Goal: Information Seeking & Learning: Understand process/instructions

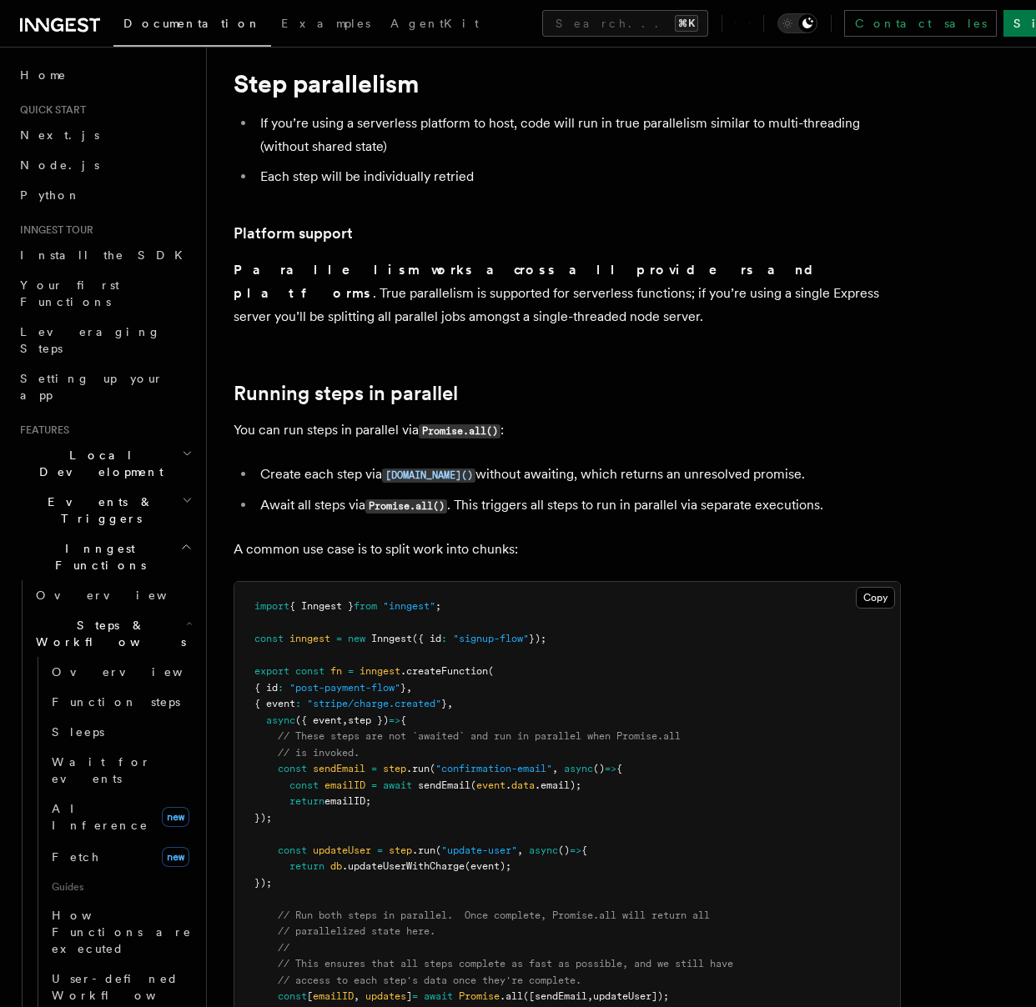
scroll to position [43, 0]
click at [208, 386] on icon at bounding box center [206, 394] width 17 height 17
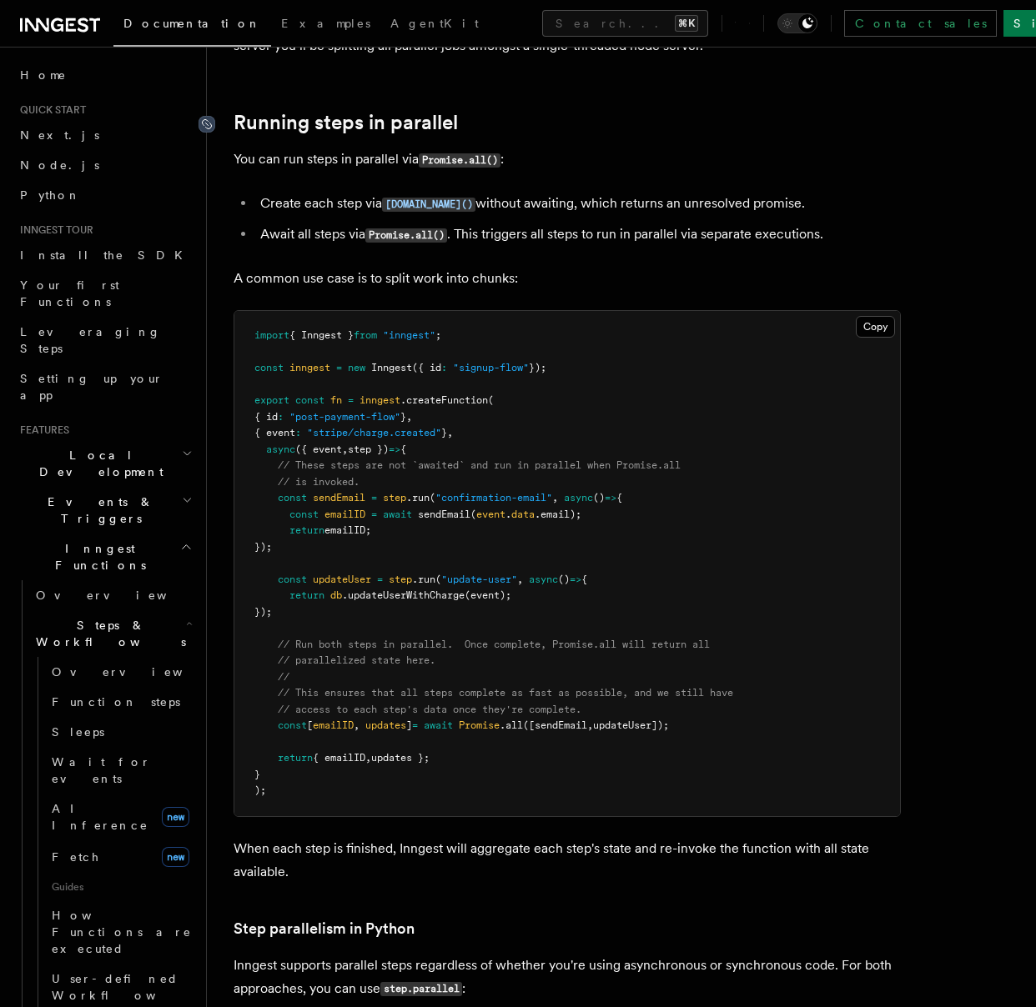
scroll to position [320, 0]
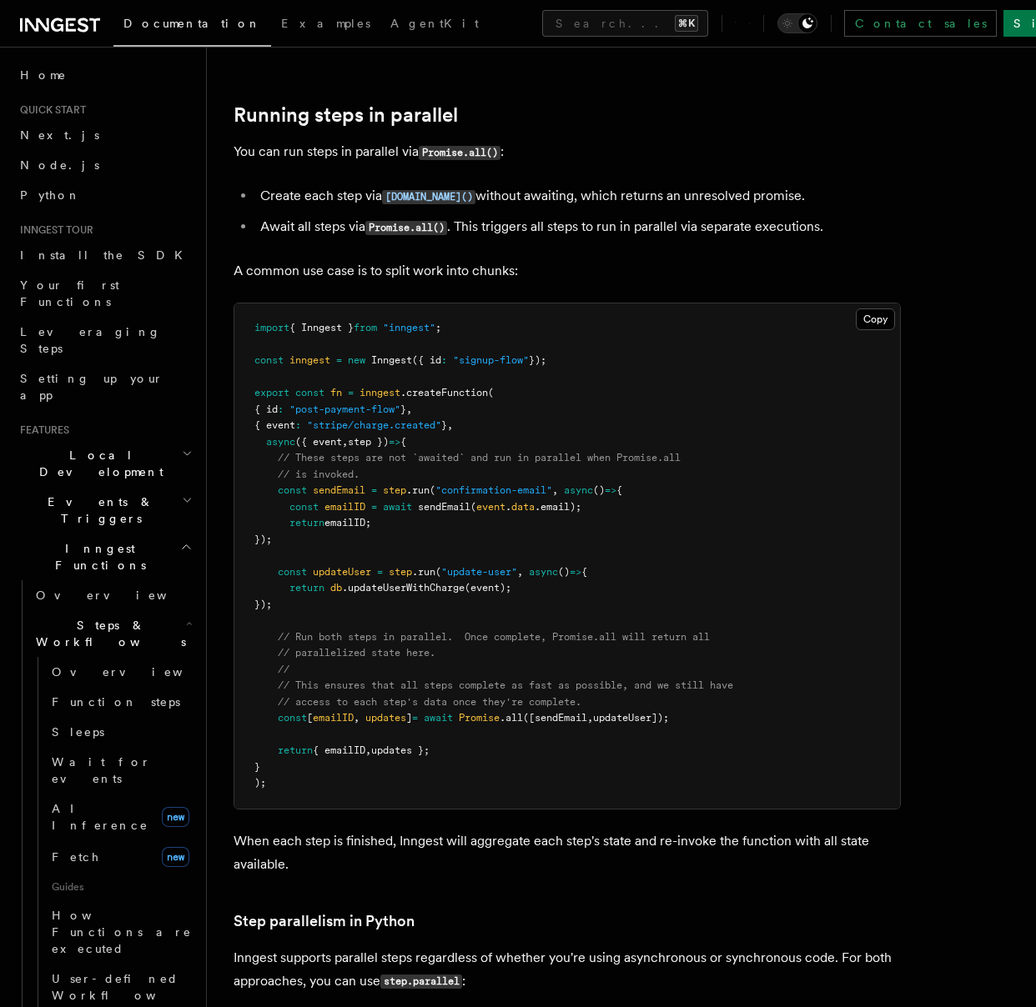
click at [729, 705] on pre "import { Inngest } from "inngest" ; const inngest = new Inngest ({ id : "signup…" at bounding box center [566, 556] width 665 height 505
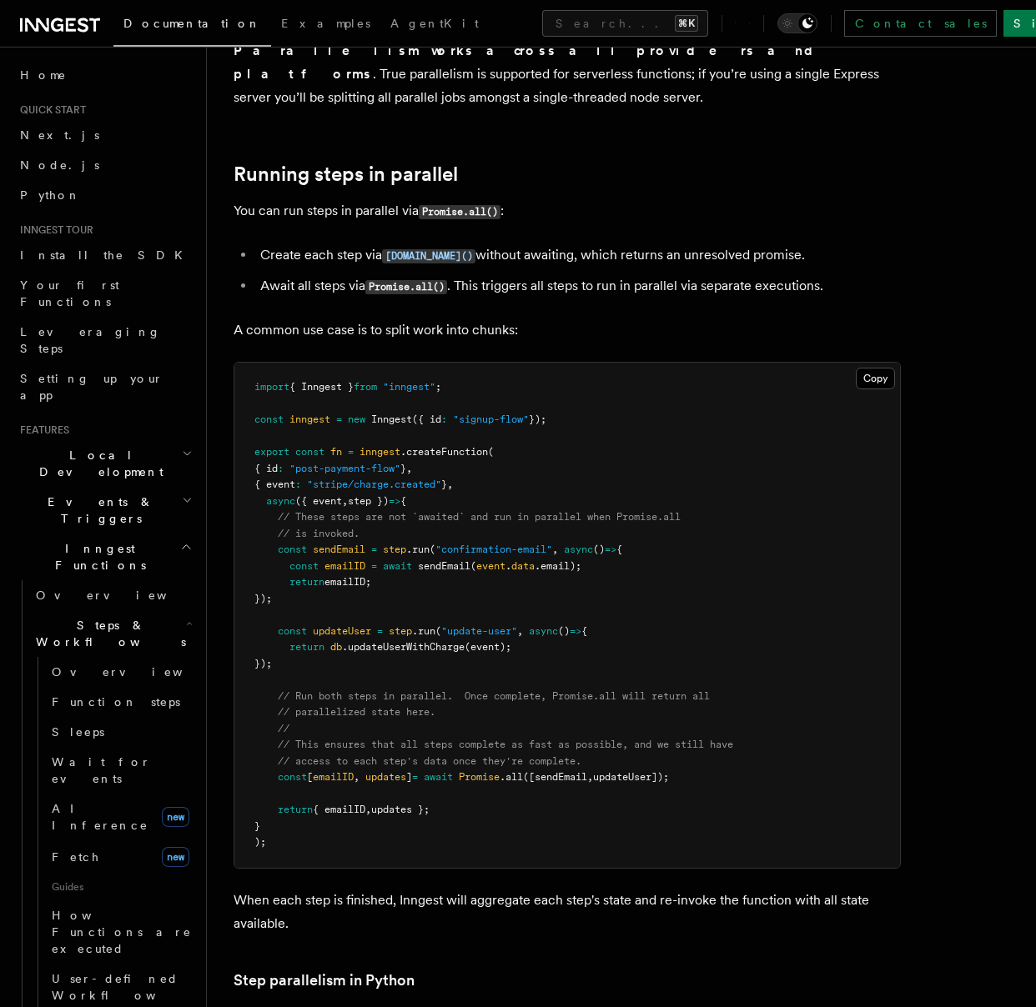
scroll to position [271, 0]
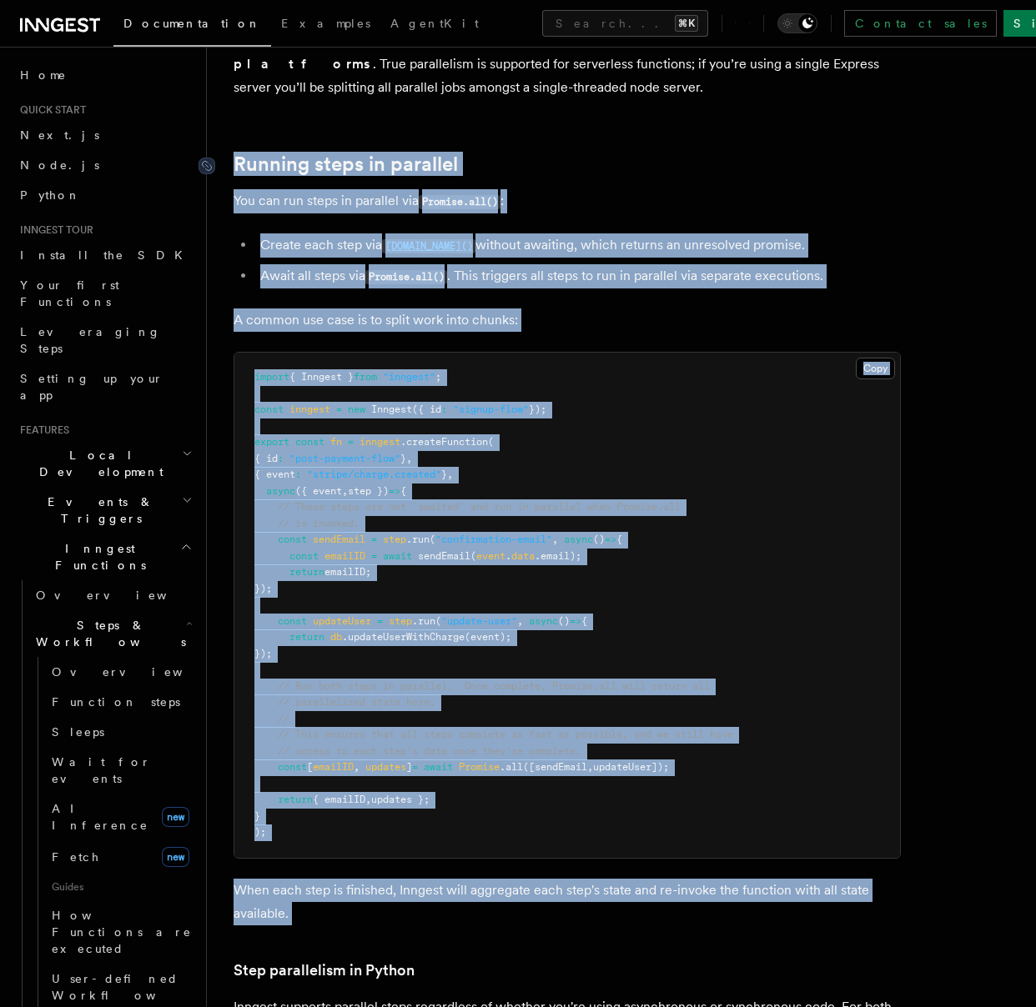
drag, startPoint x: 339, startPoint y: 920, endPoint x: 234, endPoint y: 146, distance: 780.8
copy article "Running steps in parallel You can run steps in parallel via Promise.all() : Cre…"
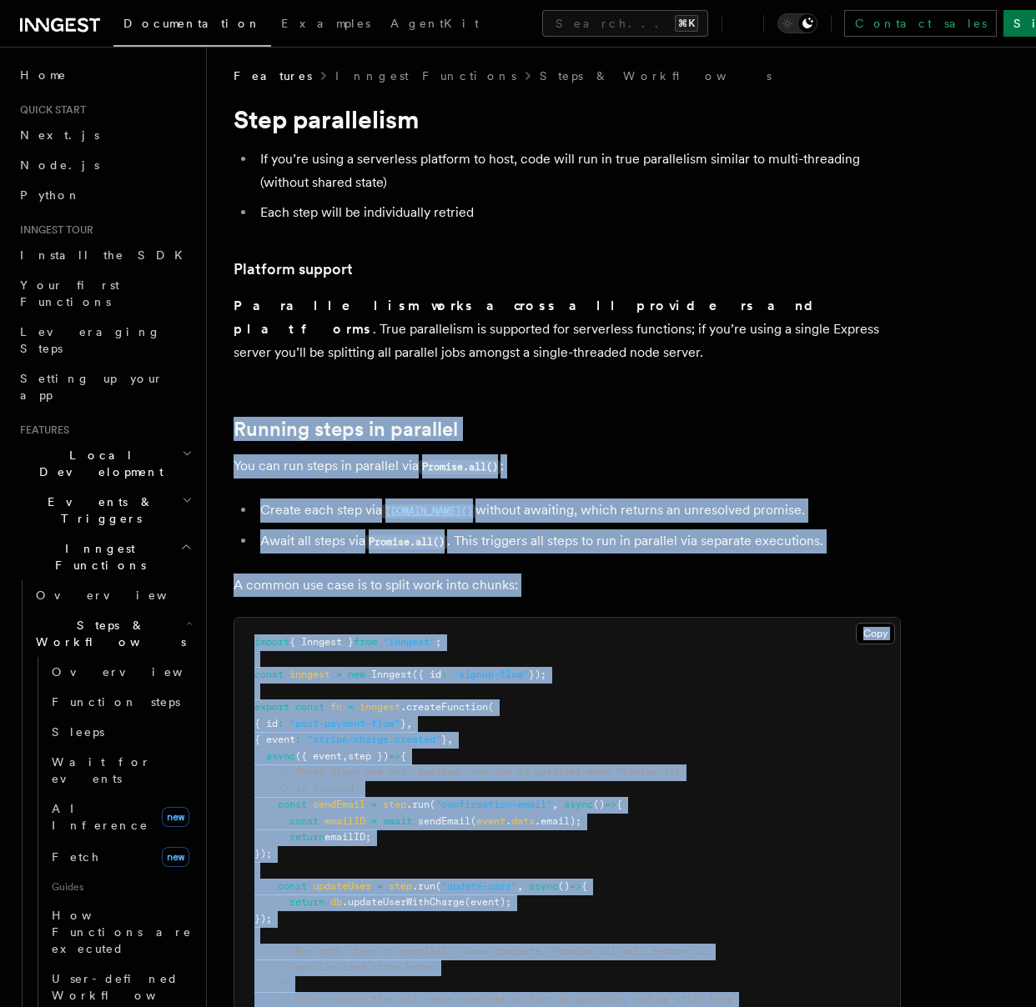
scroll to position [0, 0]
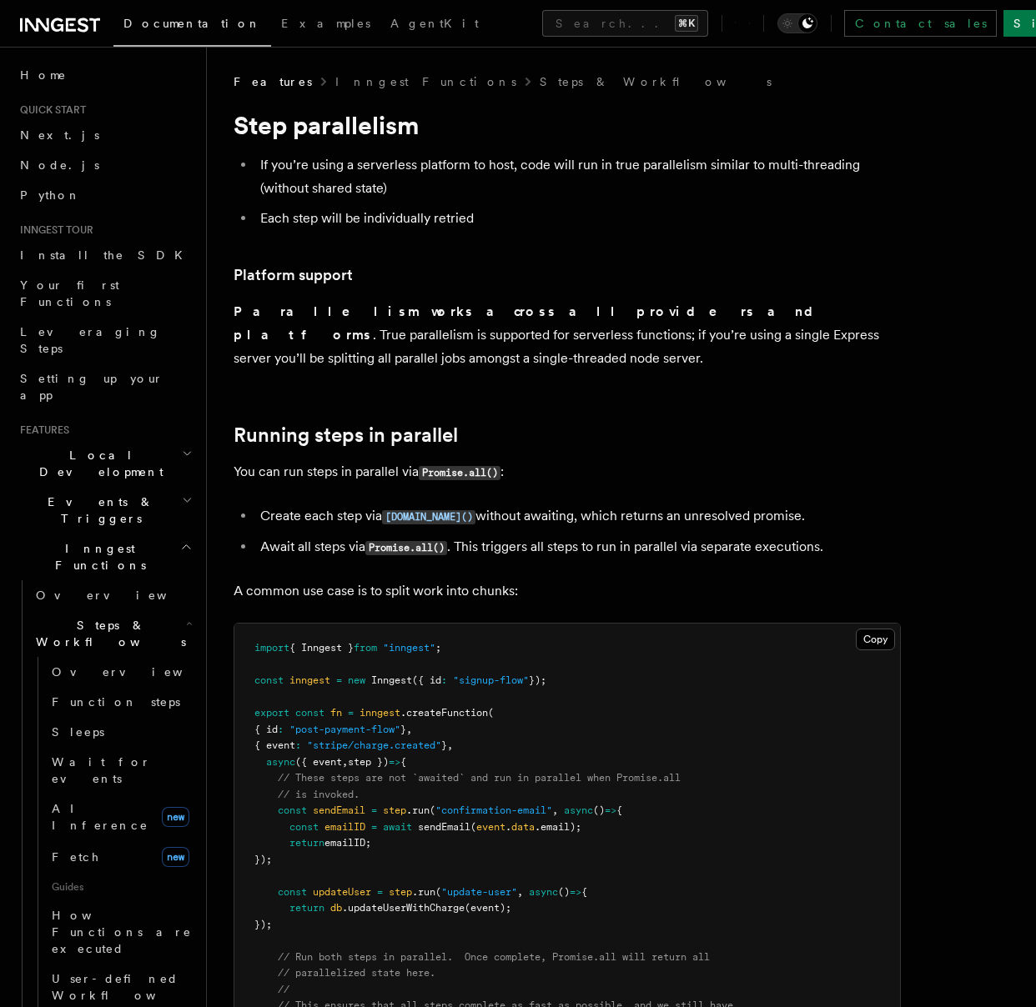
drag, startPoint x: 264, startPoint y: 301, endPoint x: 190, endPoint y: 302, distance: 73.4
